Goal: Task Accomplishment & Management: Manage account settings

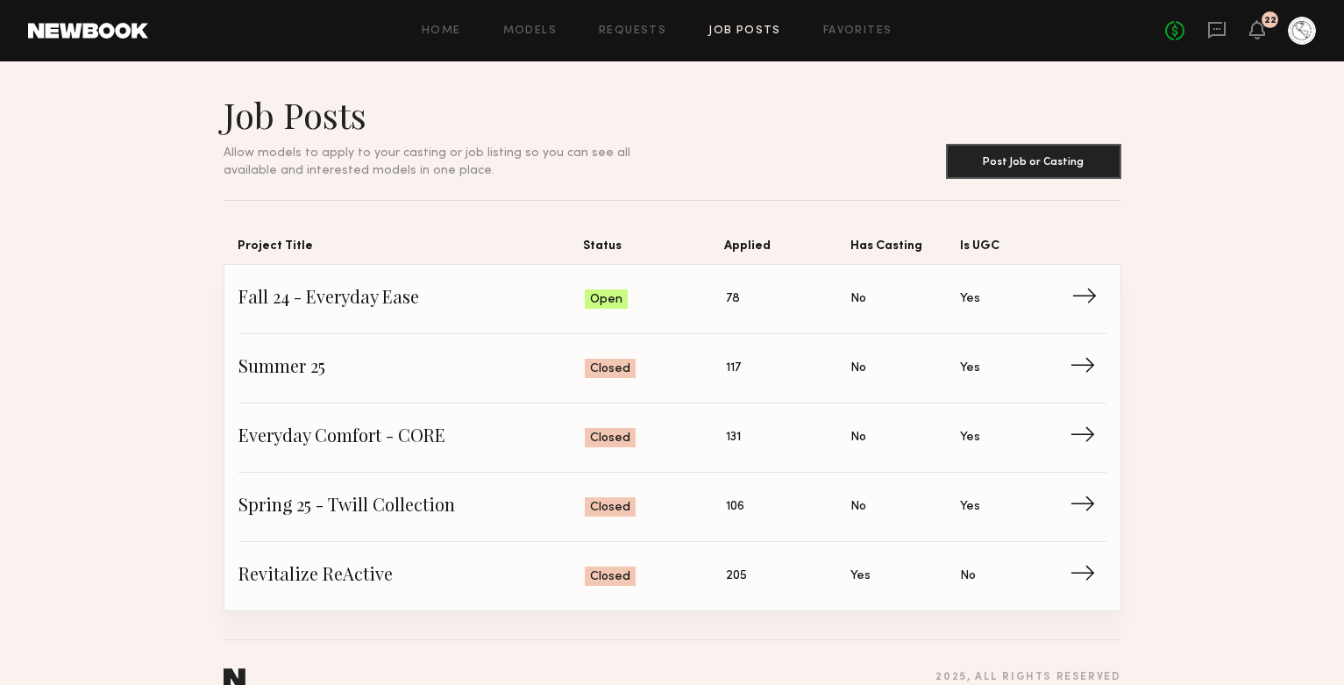
click at [401, 309] on span "Fall 24 - Everyday Ease" at bounding box center [411, 299] width 347 height 26
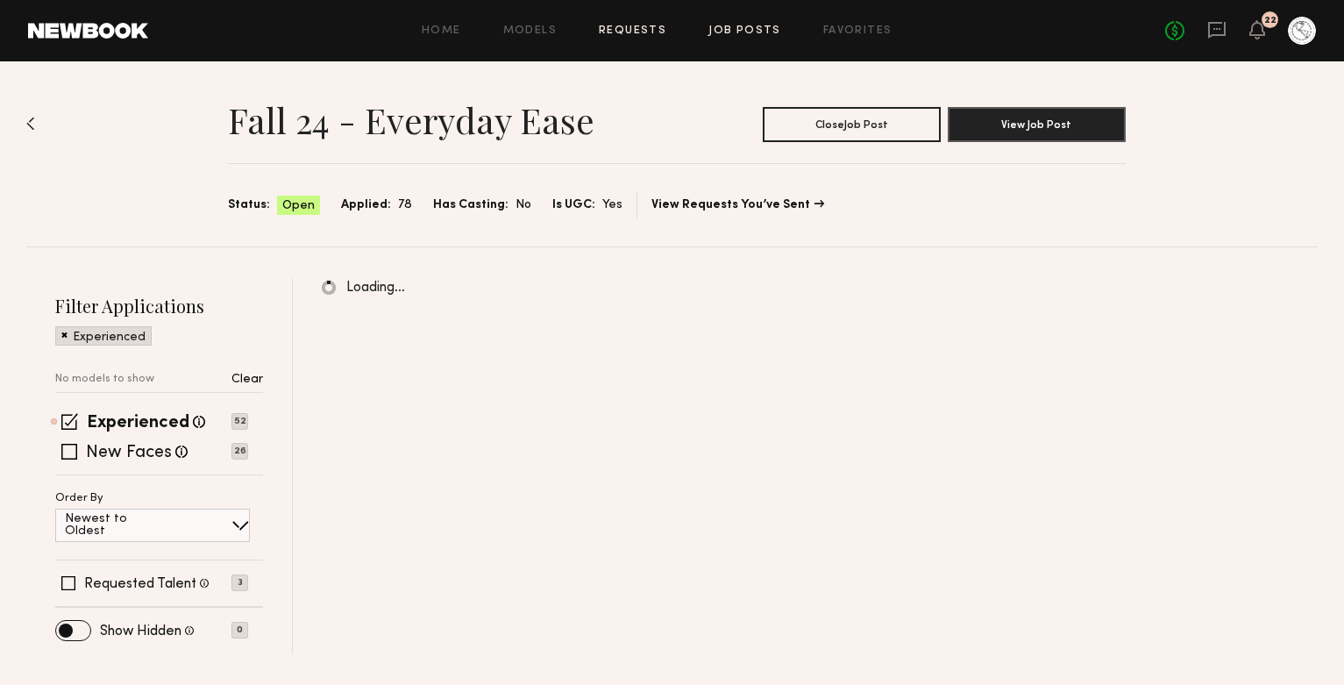
click at [613, 32] on link "Requests" at bounding box center [632, 30] width 67 height 11
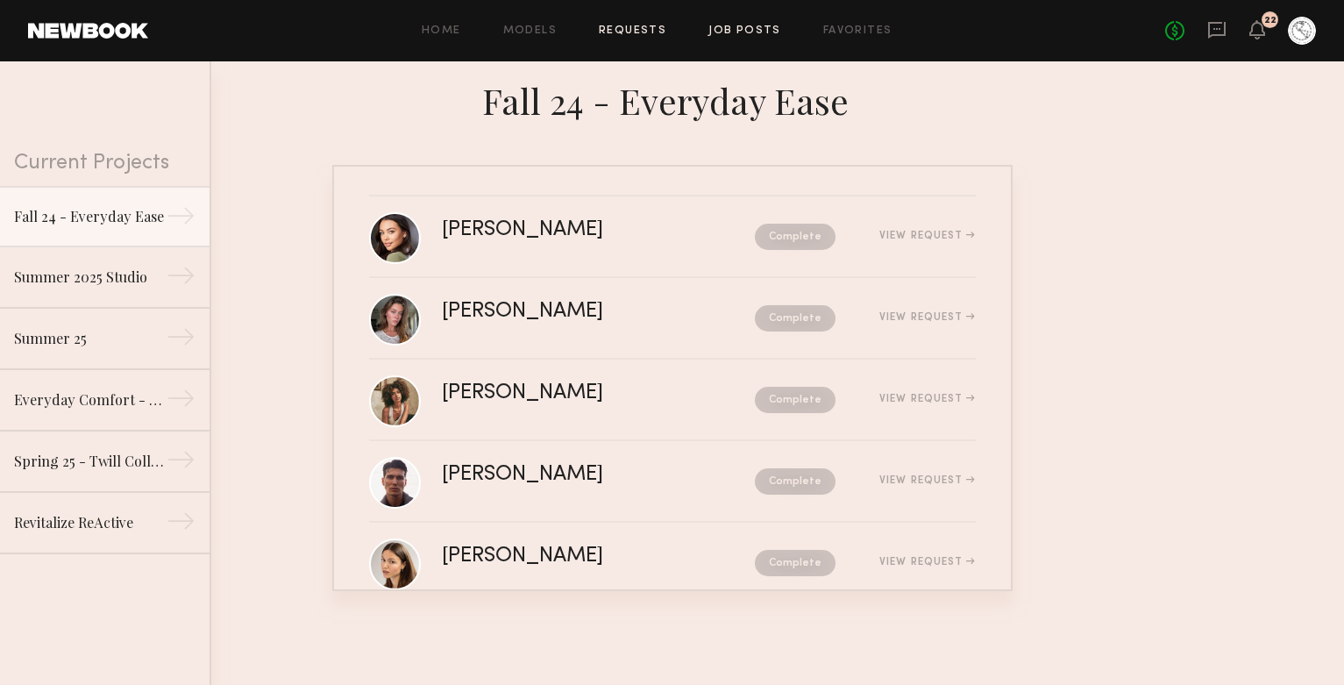
click at [737, 35] on link "Job Posts" at bounding box center [744, 30] width 73 height 11
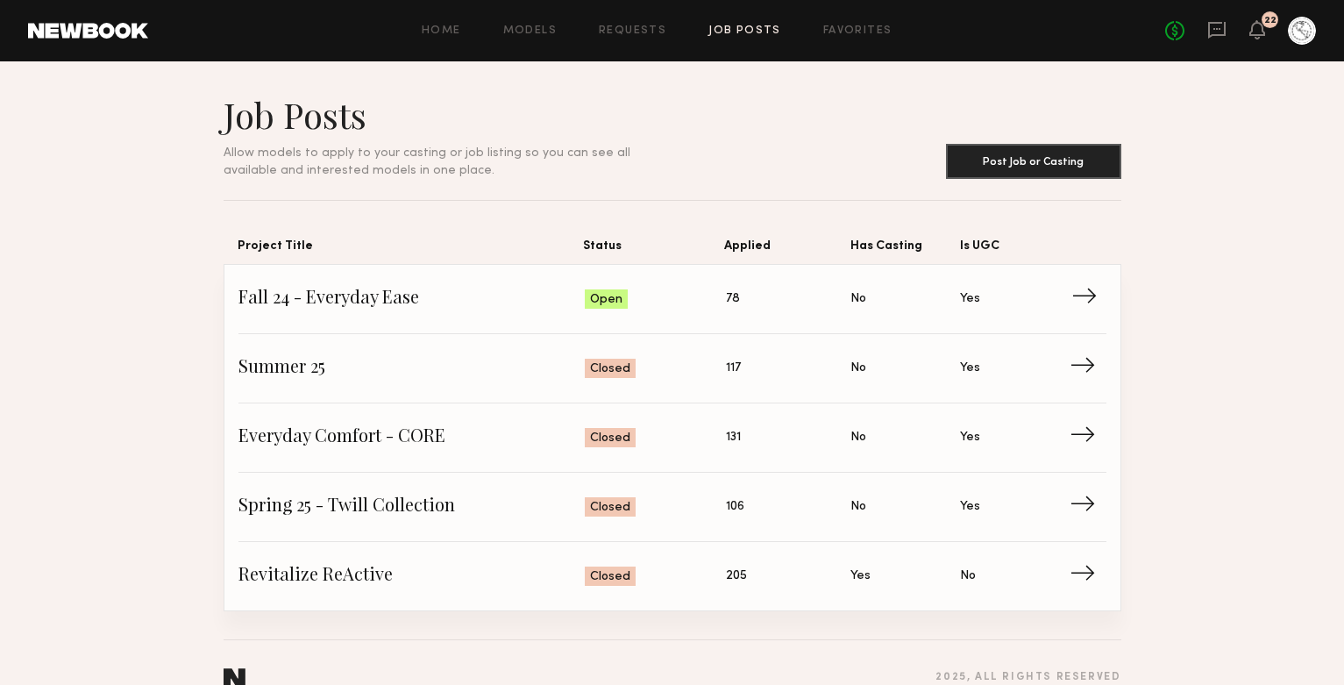
click at [533, 290] on span "Fall 24 - Everyday Ease" at bounding box center [411, 299] width 347 height 26
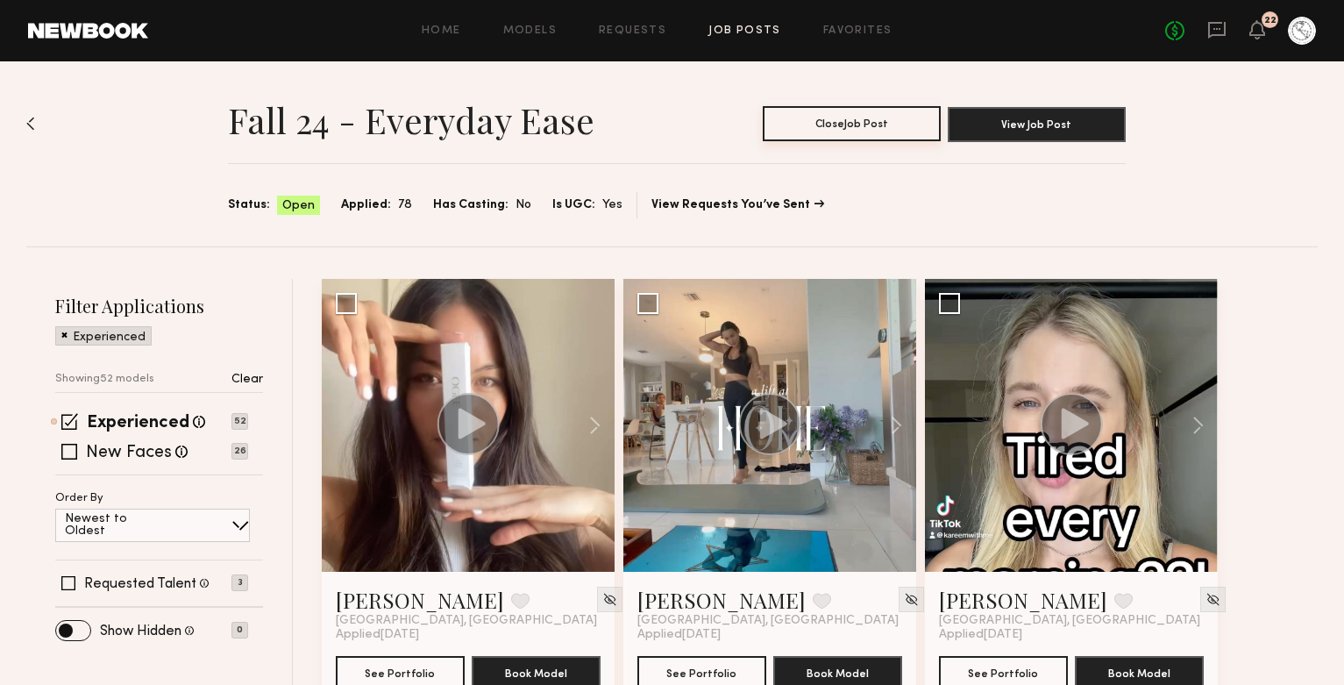
click at [896, 122] on button "Close Job Post" at bounding box center [852, 123] width 178 height 35
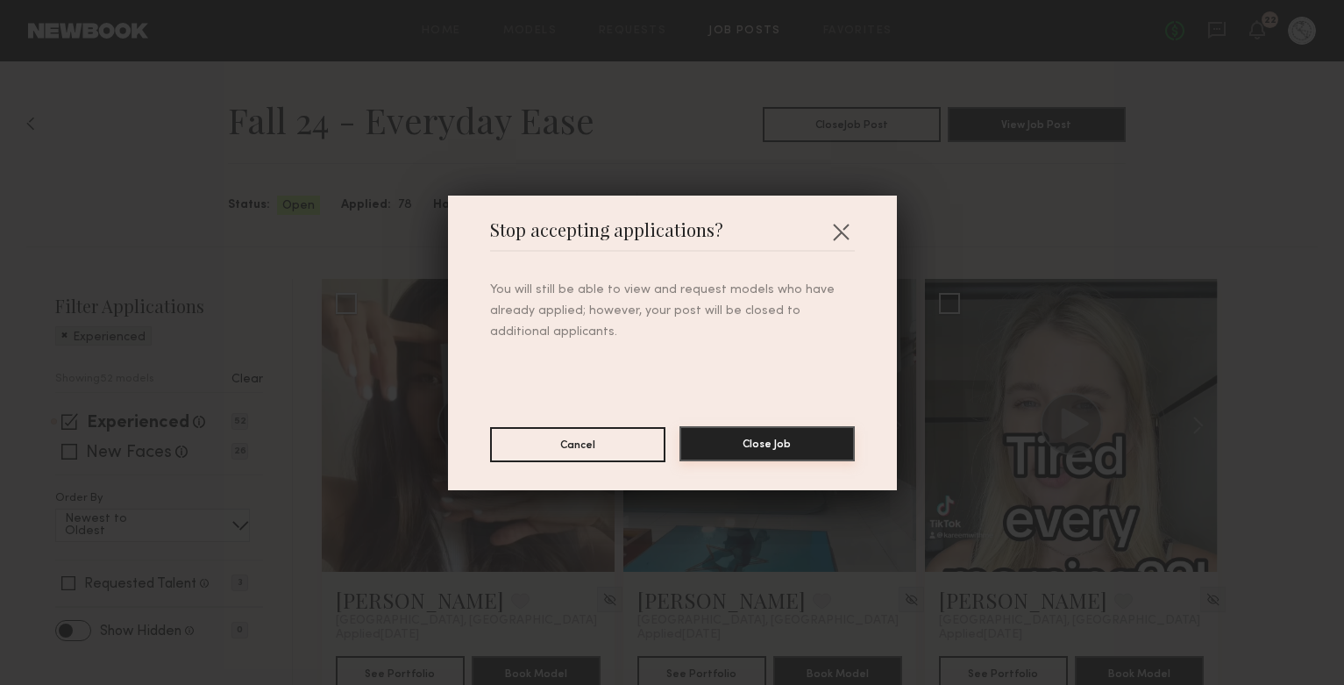
click at [711, 438] on button "Close Job" at bounding box center [766, 443] width 175 height 35
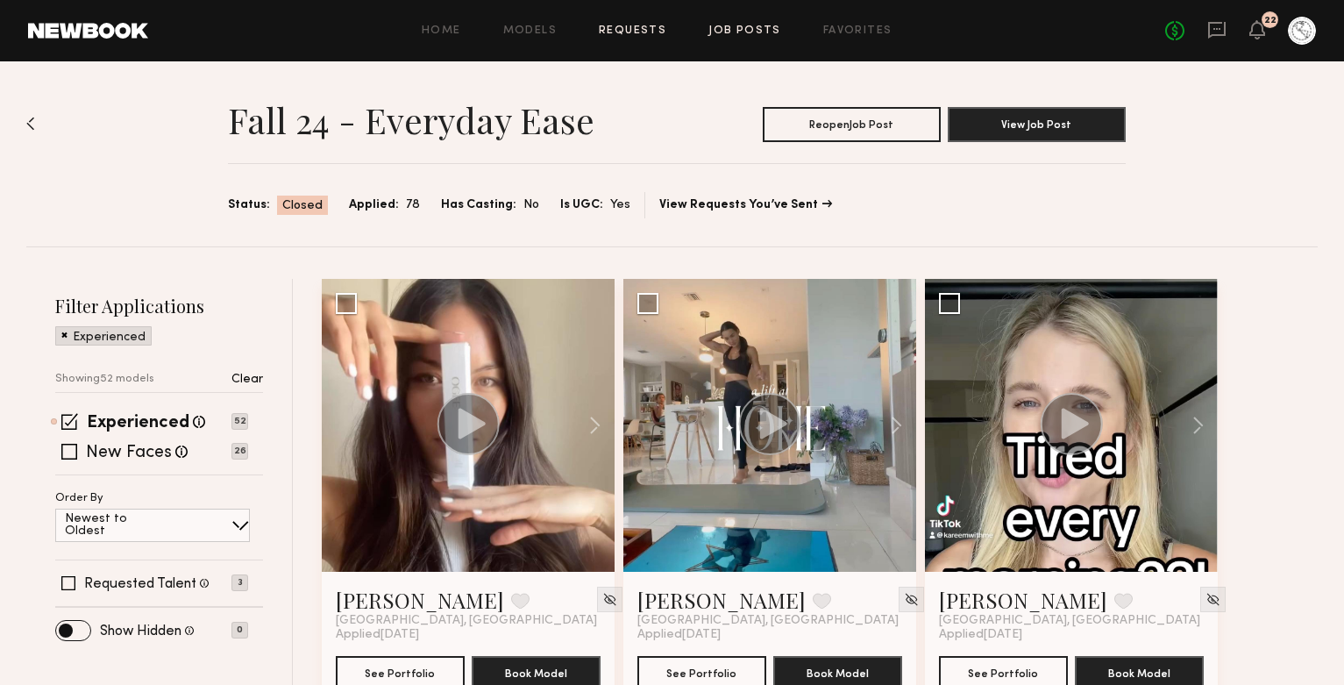
click at [646, 25] on link "Requests" at bounding box center [632, 30] width 67 height 11
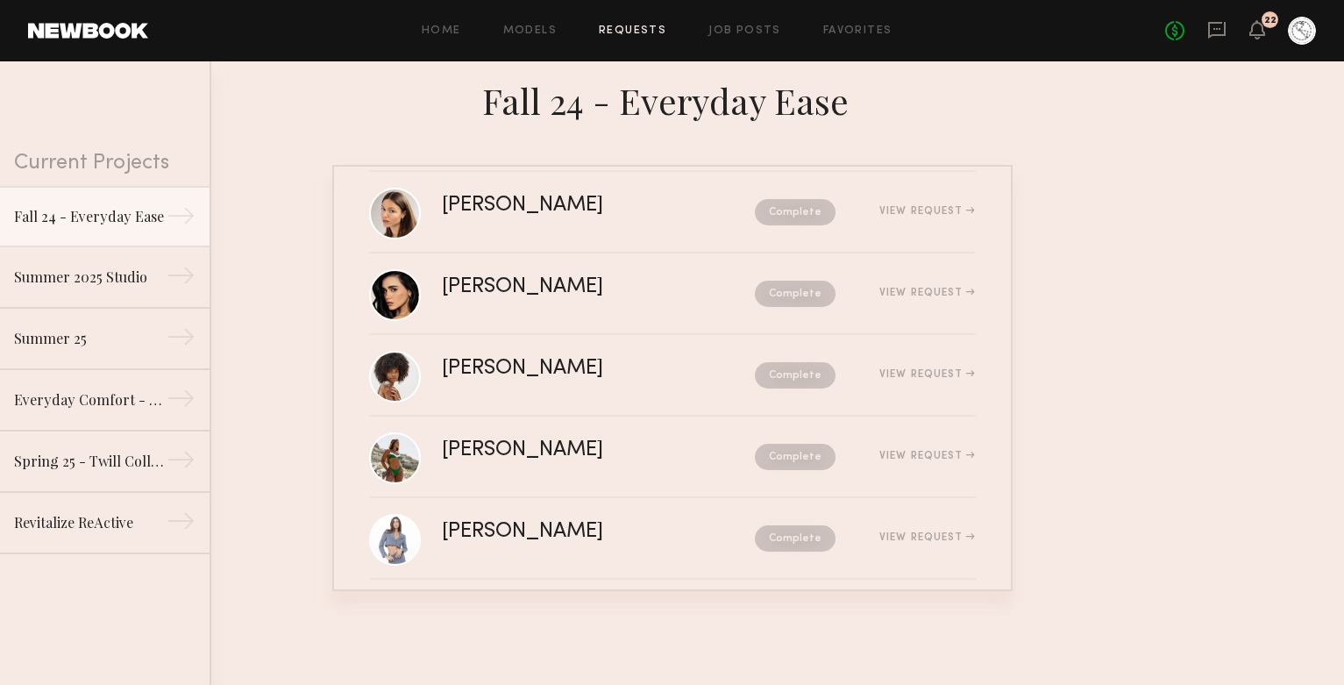
scroll to position [369, 0]
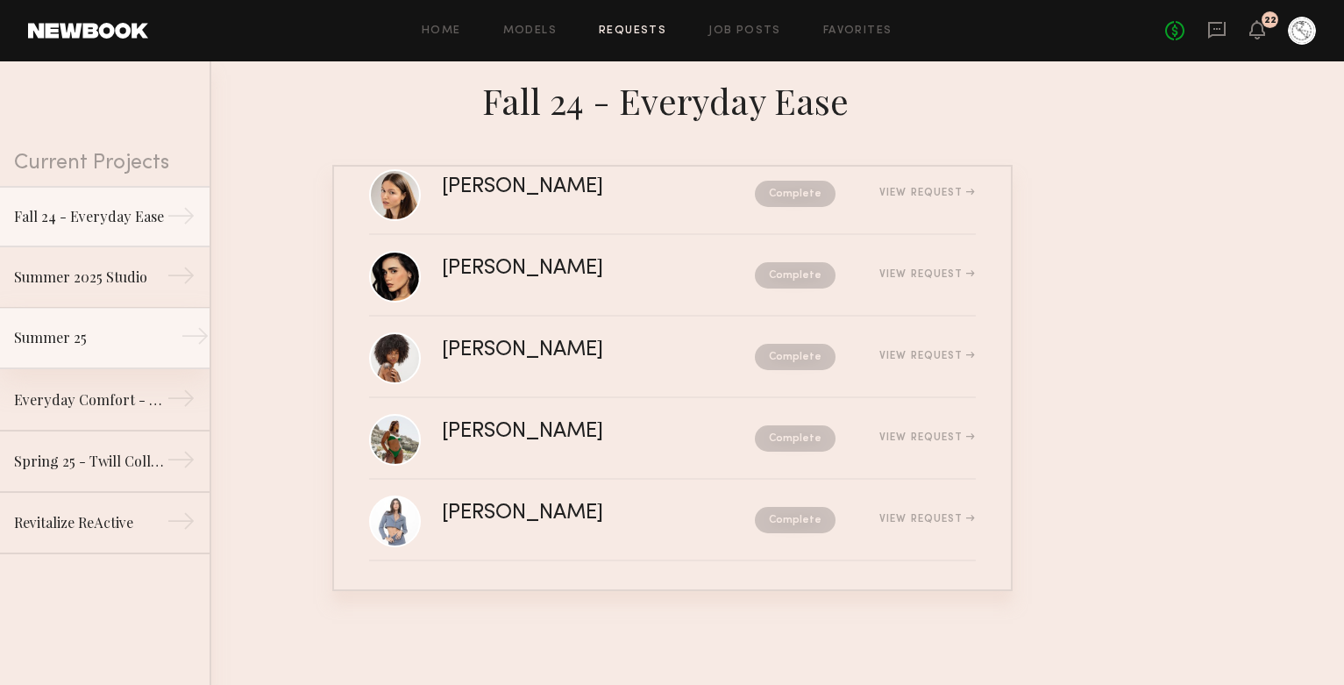
click at [136, 330] on div "Summer 25" at bounding box center [90, 337] width 153 height 21
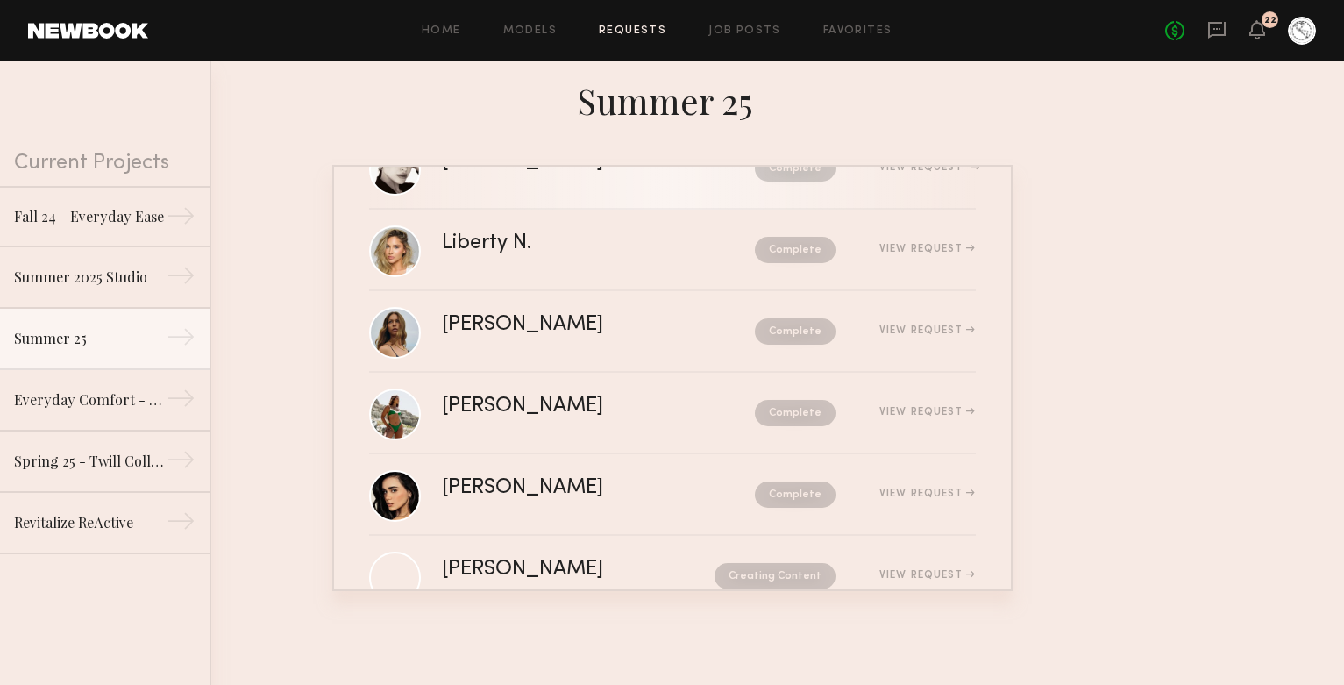
scroll to position [287, 0]
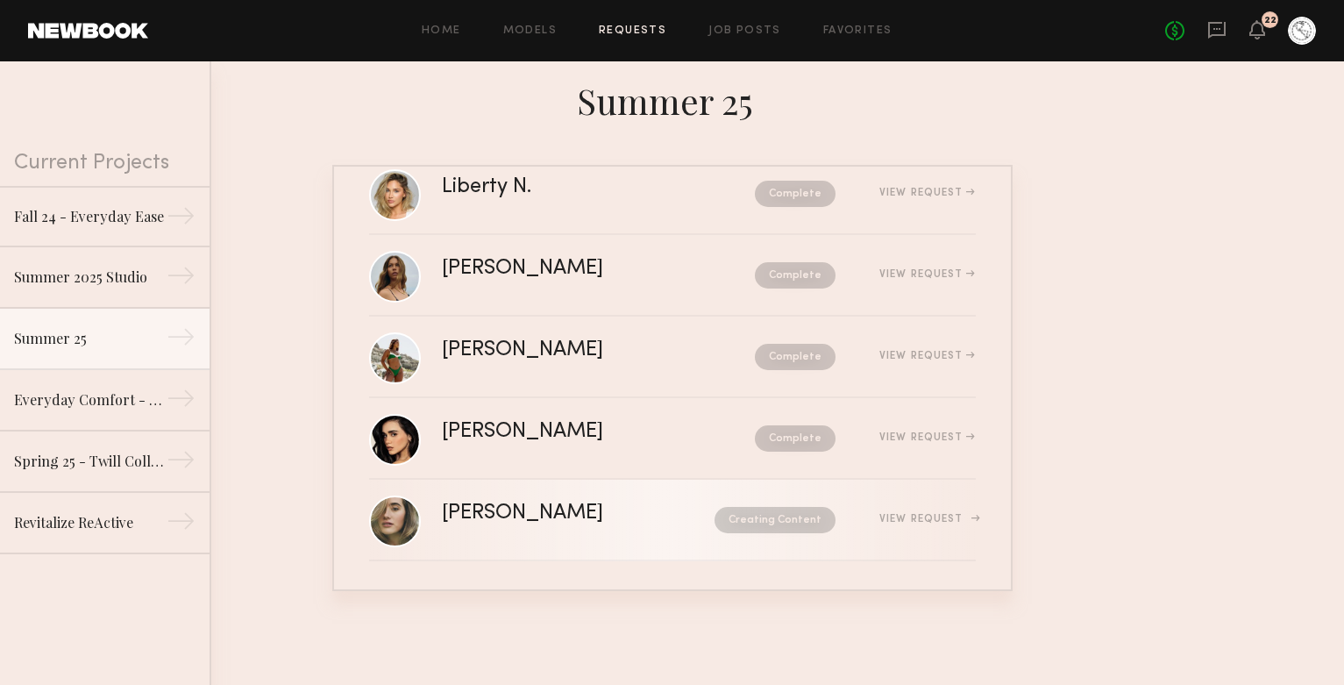
click at [529, 524] on div "[PERSON_NAME] Creating Content View Request" at bounding box center [709, 519] width 534 height 33
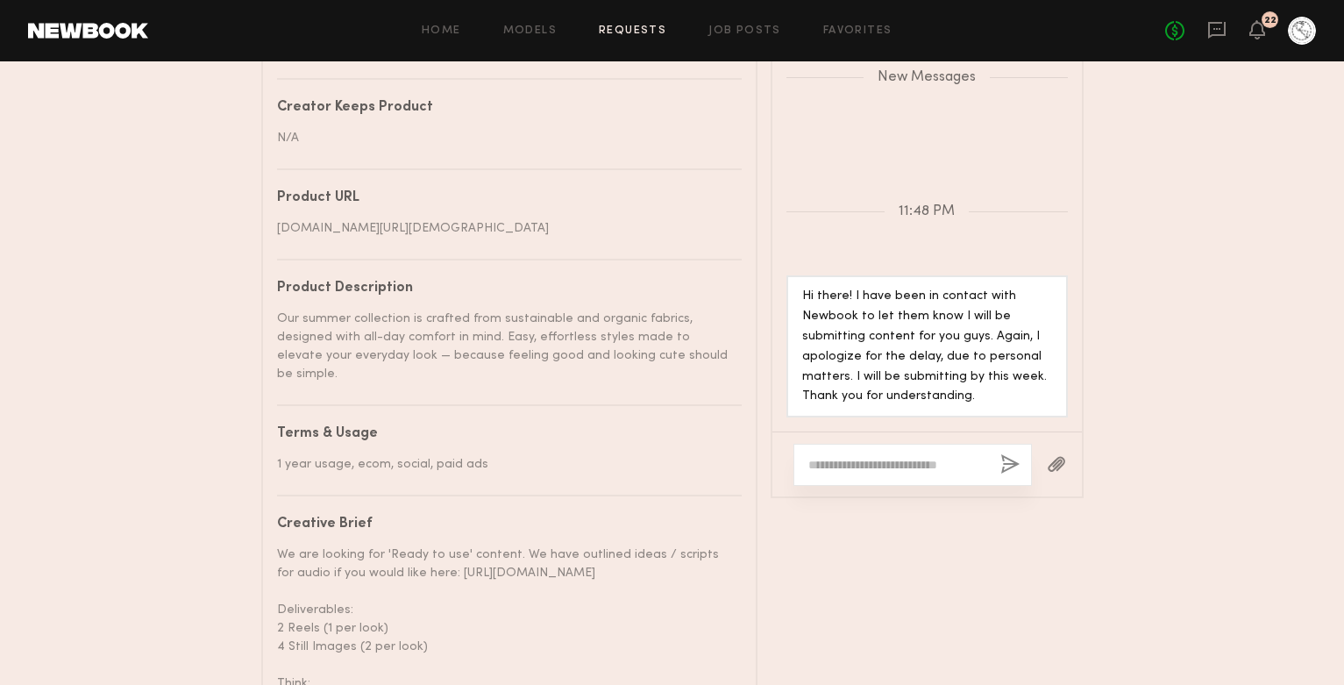
scroll to position [1139, 0]
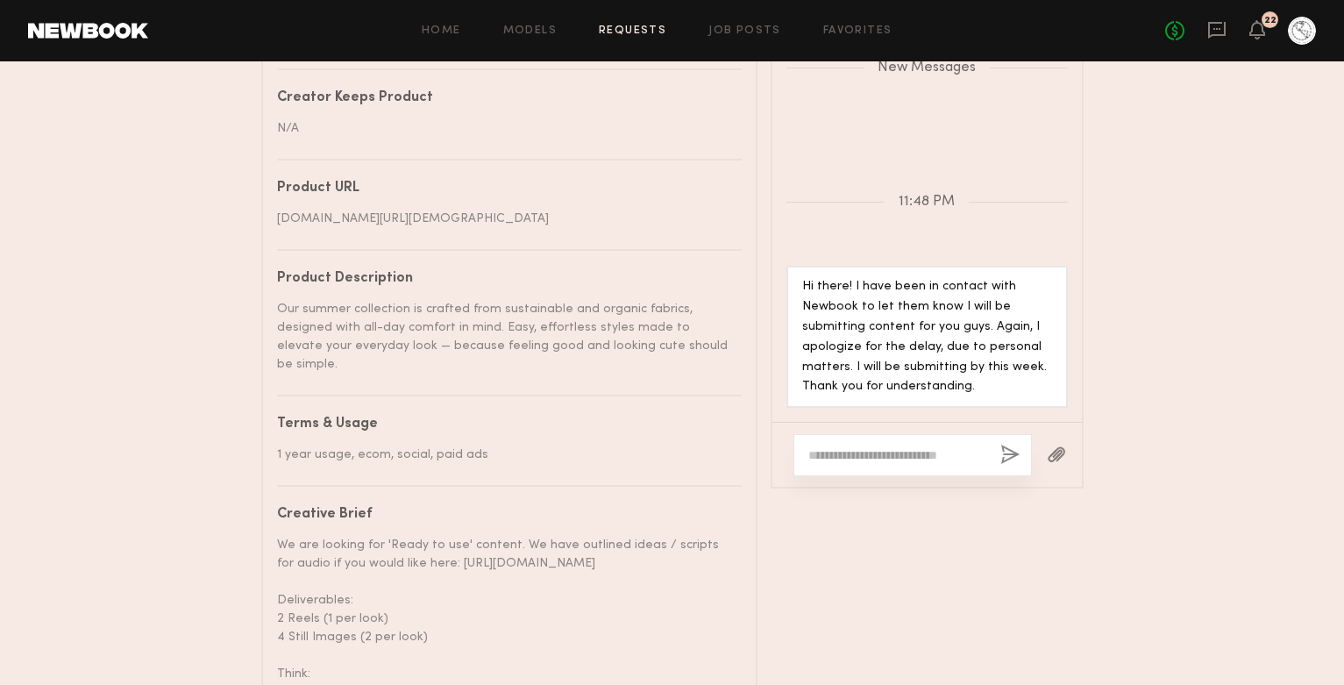
click at [866, 476] on div at bounding box center [912, 455] width 238 height 42
click at [856, 464] on textarea at bounding box center [897, 455] width 178 height 18
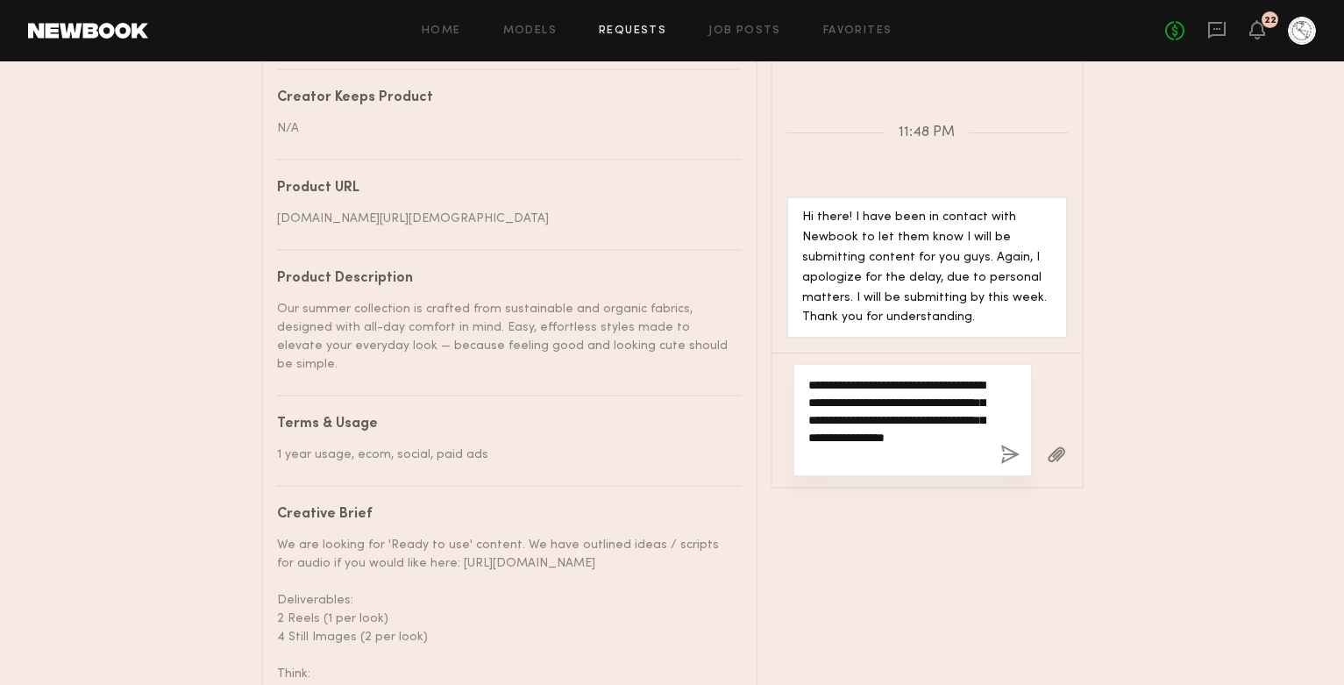
type textarea "**********"
click at [1010, 466] on button "button" at bounding box center [1009, 455] width 19 height 22
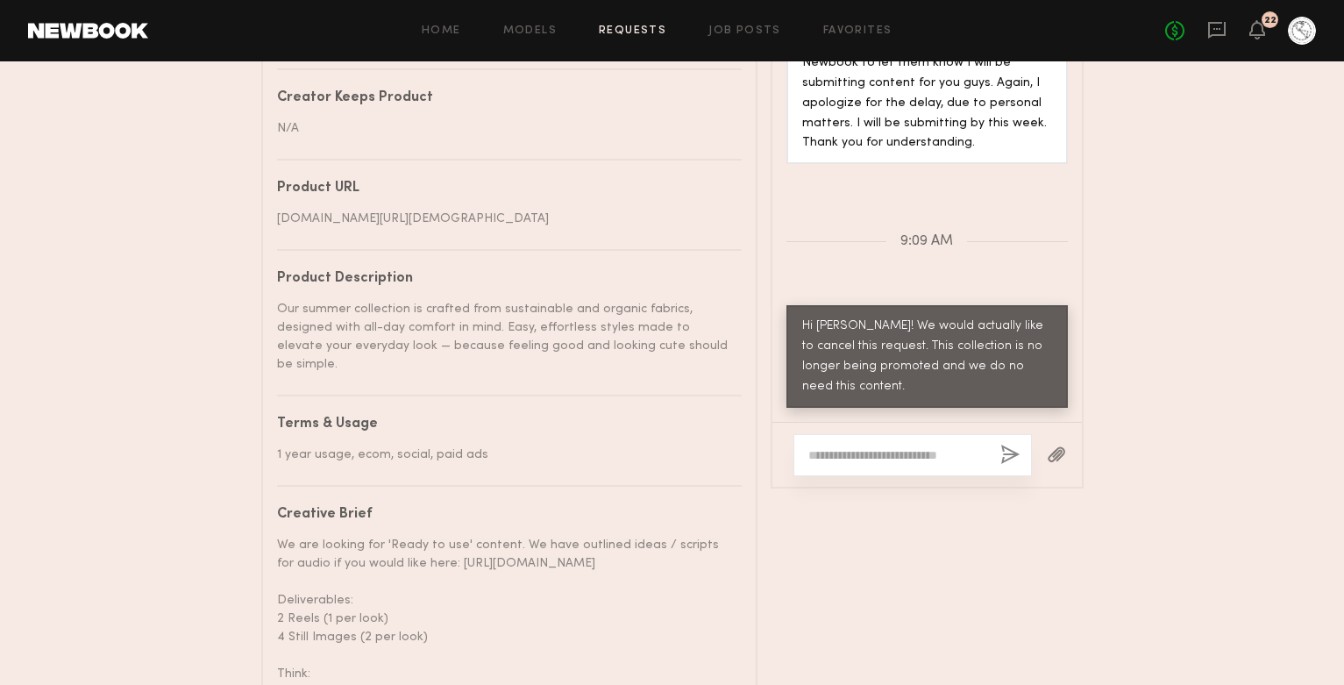
click at [622, 32] on link "Requests" at bounding box center [632, 30] width 67 height 11
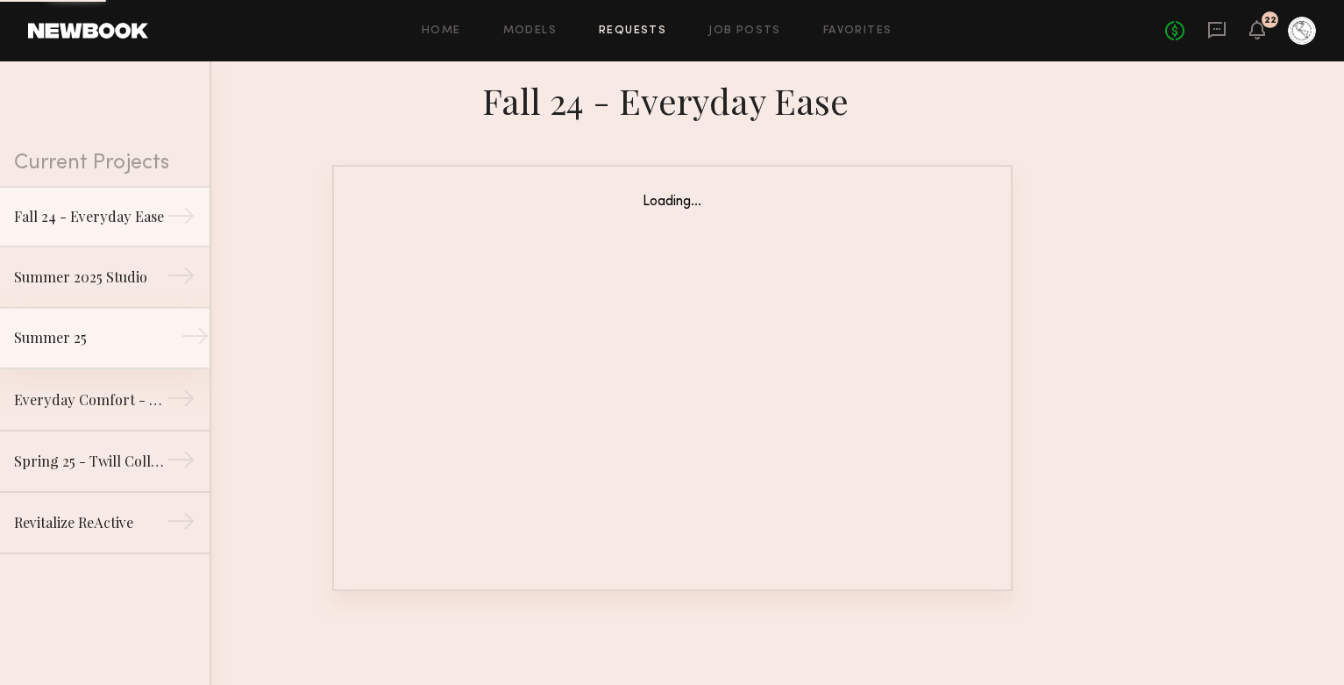
click at [68, 353] on link "Summer 25 →" at bounding box center [104, 338] width 209 height 61
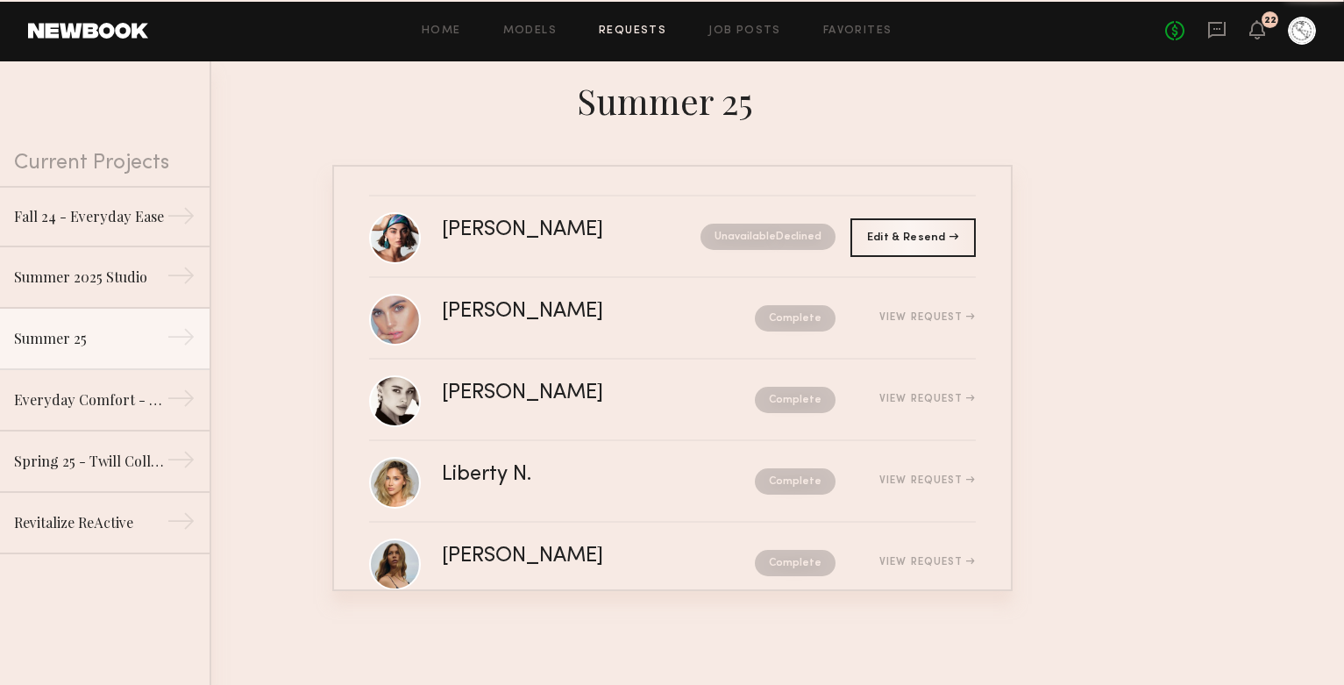
scroll to position [287, 0]
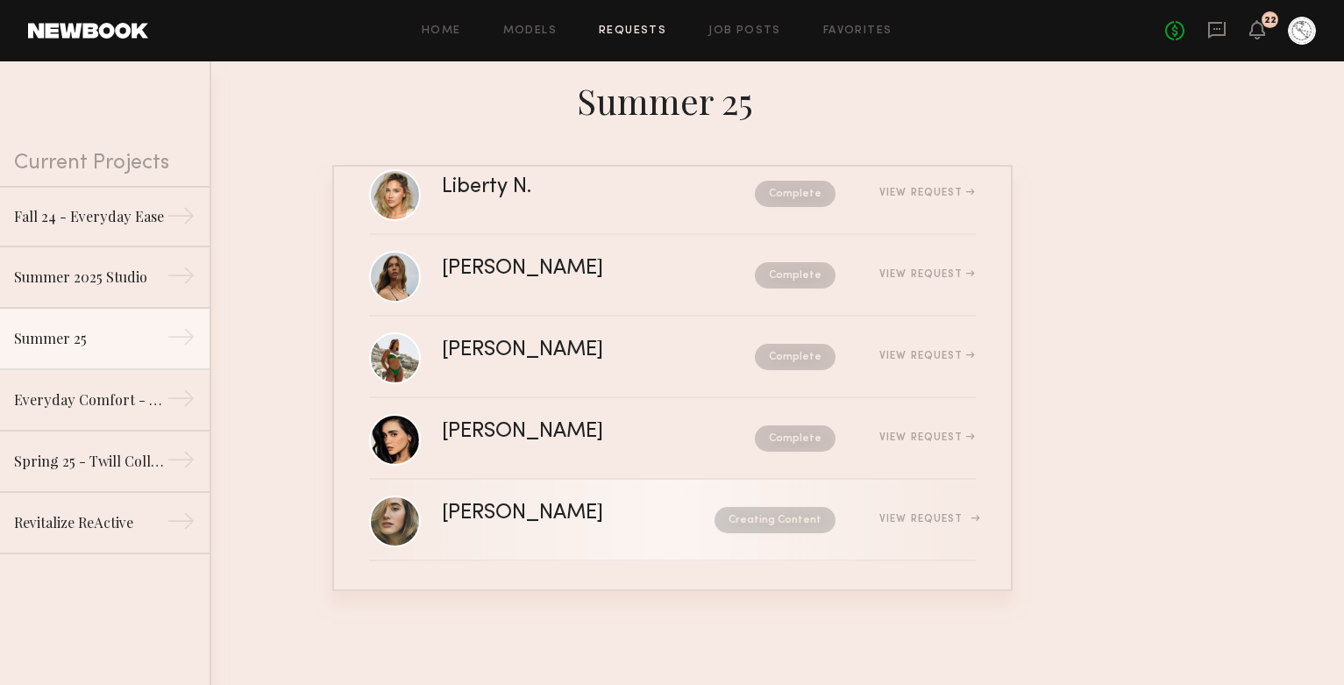
click at [863, 506] on div "[PERSON_NAME] Creating Content View Request" at bounding box center [709, 519] width 534 height 33
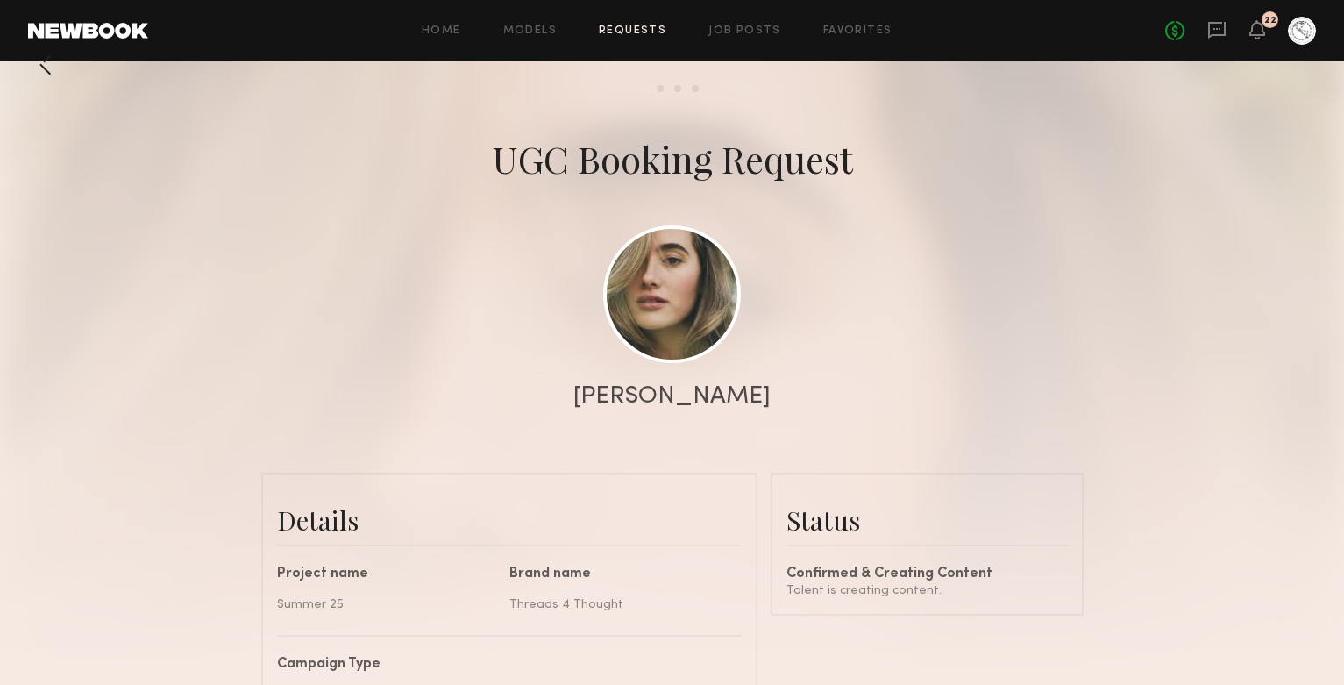
scroll to position [20, 0]
